Goal: Find contact information: Find contact information

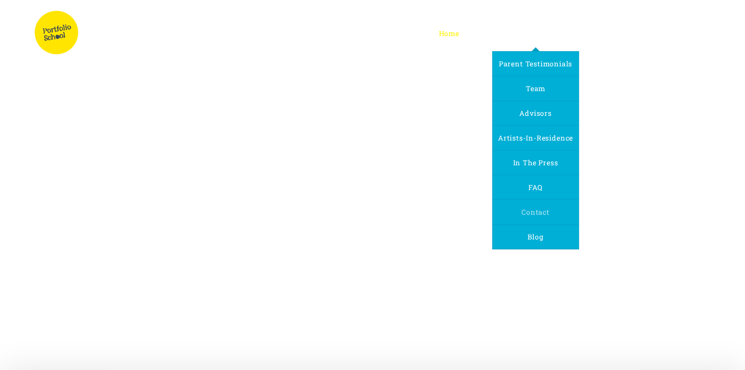
click at [530, 208] on span "Contact" at bounding box center [536, 212] width 28 height 9
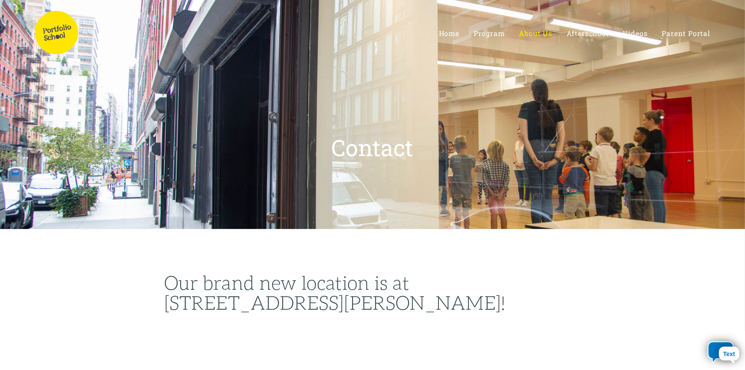
select select "US"
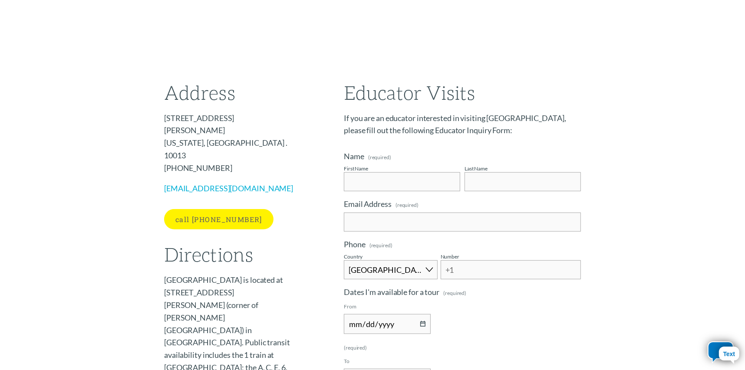
scroll to position [478, 0]
